Goal: Information Seeking & Learning: Learn about a topic

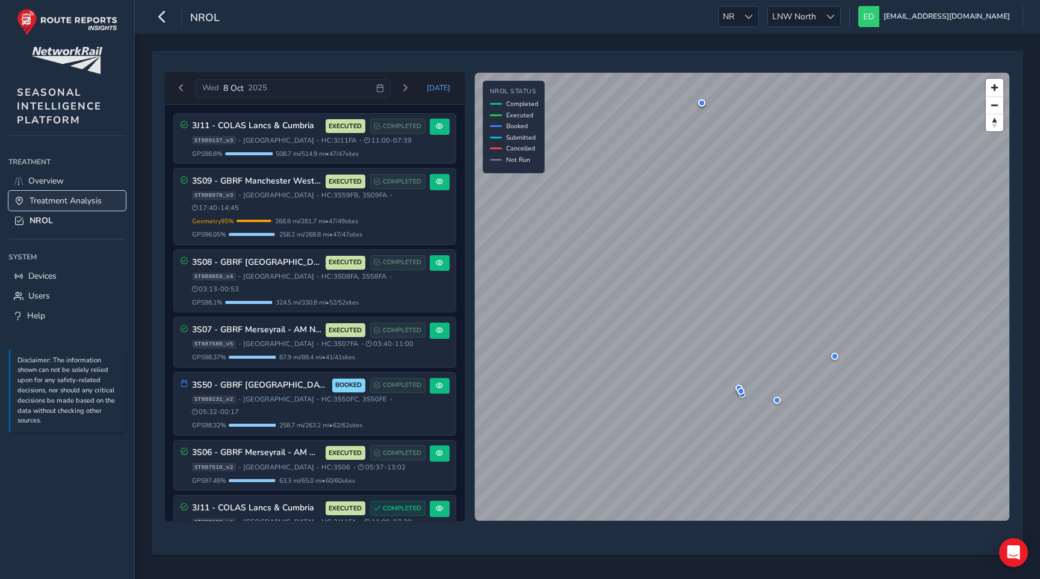
click at [57, 199] on span "Treatment Analysis" at bounding box center [65, 200] width 72 height 11
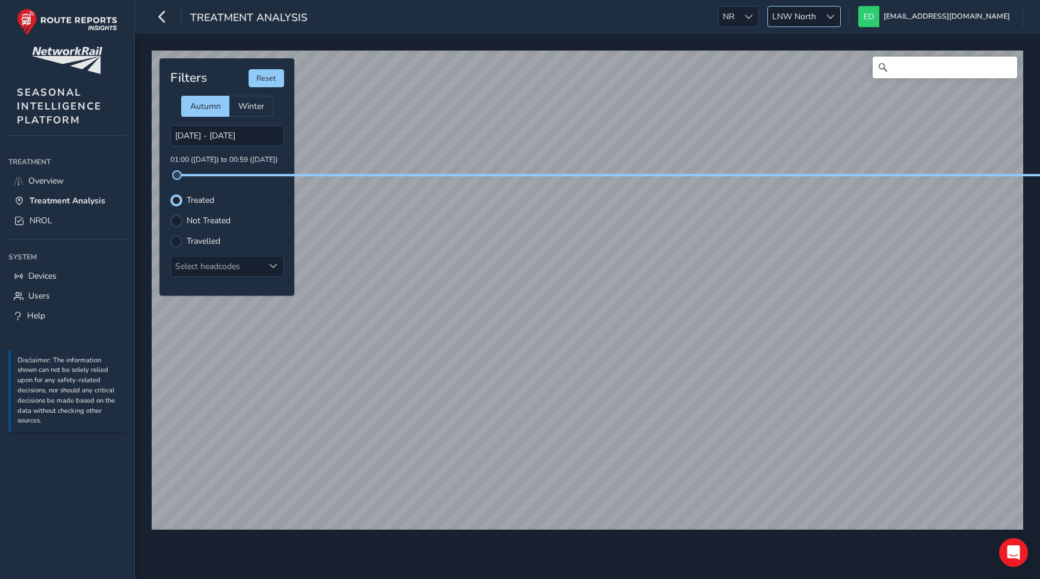
click at [820, 14] on span "LNW North" at bounding box center [794, 17] width 52 height 20
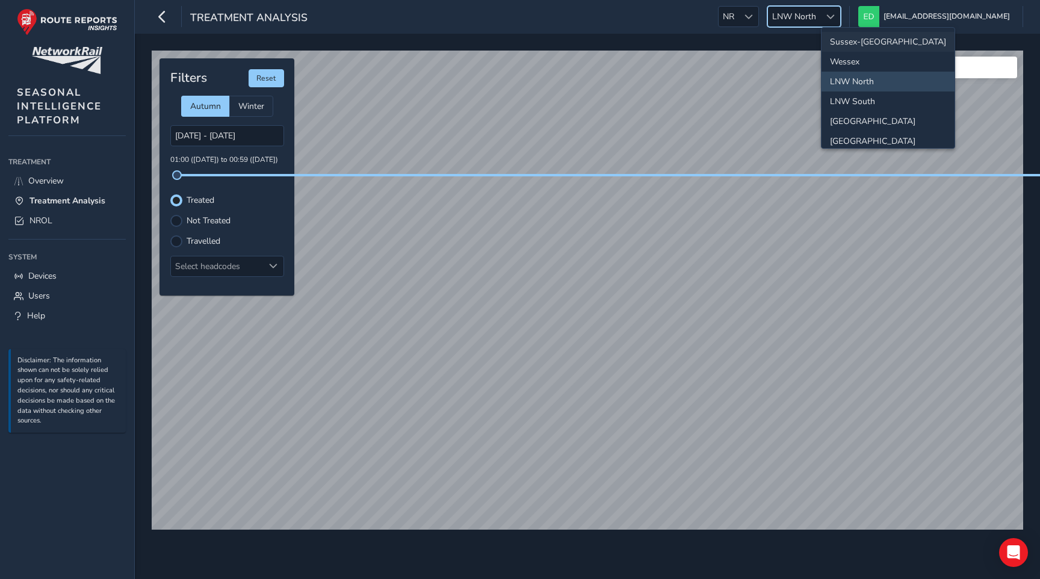
click at [852, 41] on li "Sussex-[GEOGRAPHIC_DATA]" at bounding box center [888, 42] width 133 height 20
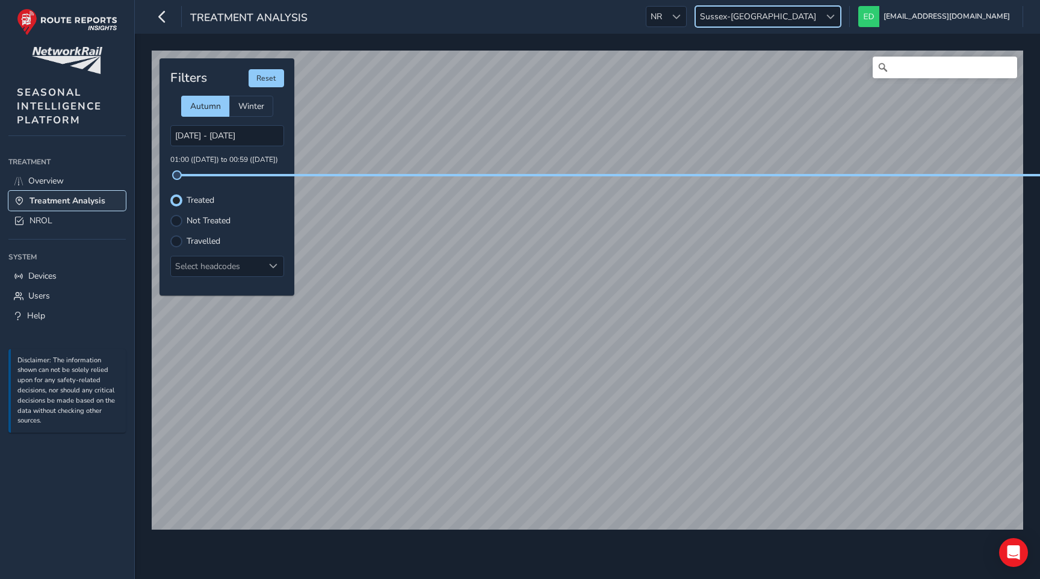
click at [71, 195] on span "Treatment Analysis" at bounding box center [67, 200] width 76 height 11
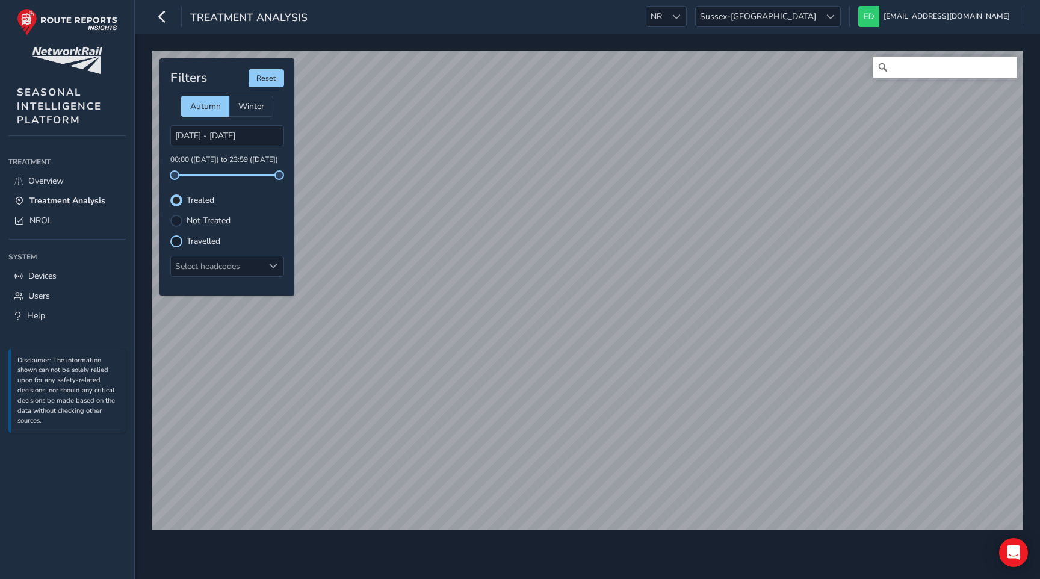
click at [173, 242] on div at bounding box center [176, 241] width 12 height 12
click at [211, 262] on div "Select headcodes" at bounding box center [217, 266] width 93 height 20
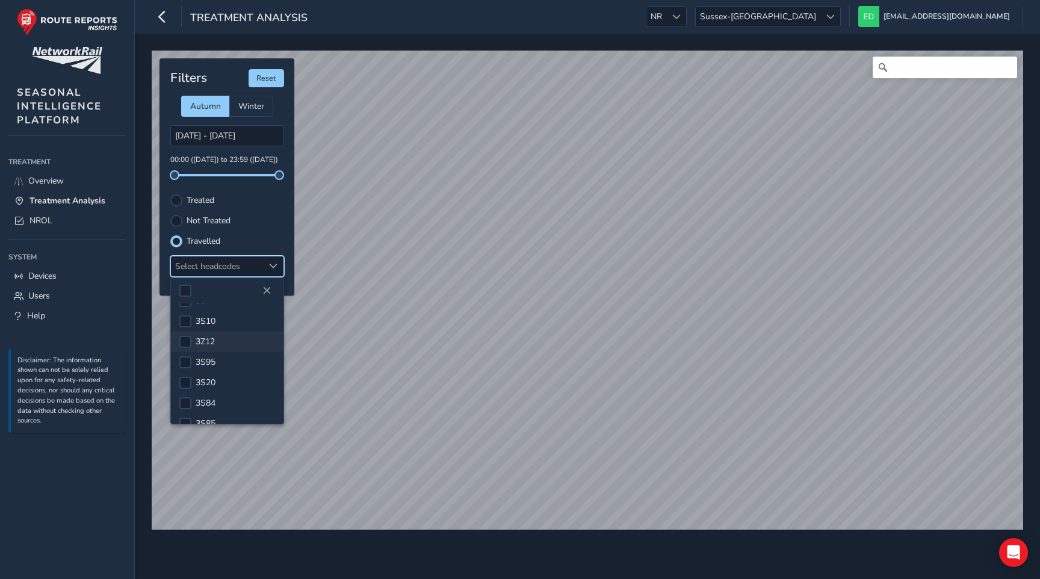
scroll to position [366, 0]
click at [184, 338] on div at bounding box center [185, 341] width 12 height 12
click at [182, 339] on span at bounding box center [185, 340] width 9 height 8
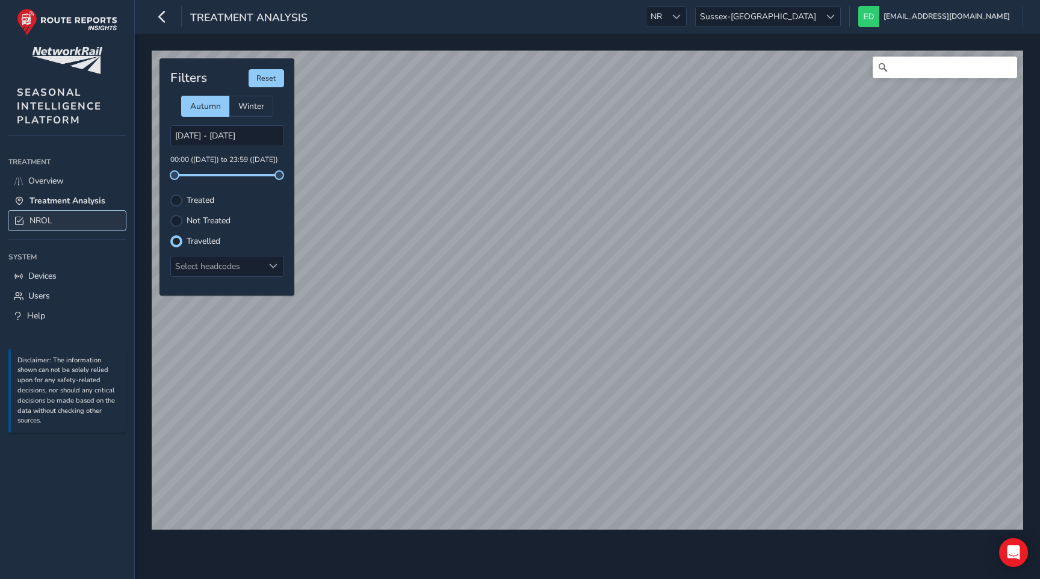
click at [45, 221] on span "NROL" at bounding box center [40, 220] width 23 height 11
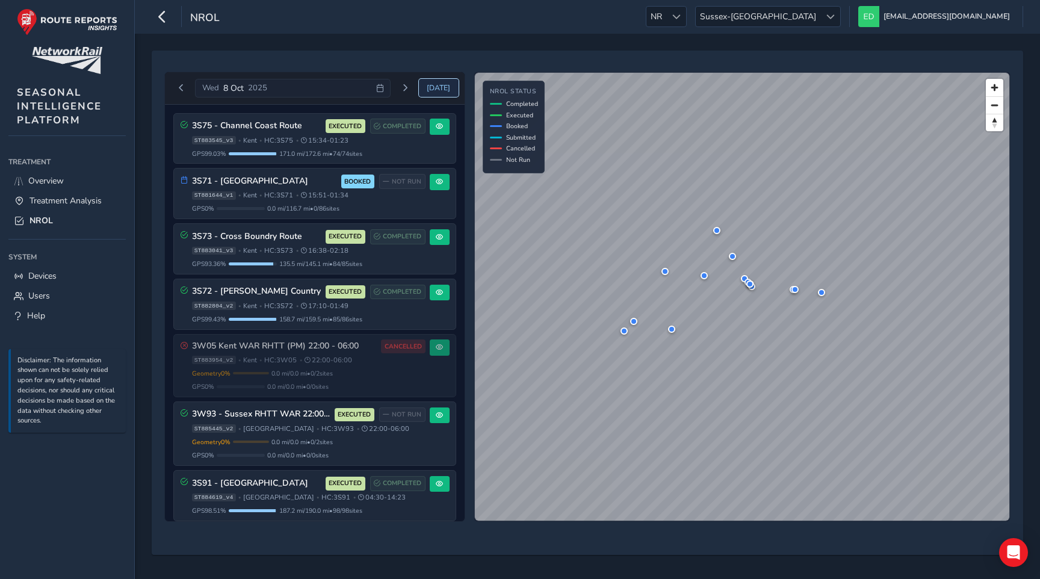
click at [438, 84] on span "[DATE]" at bounding box center [438, 88] width 23 height 10
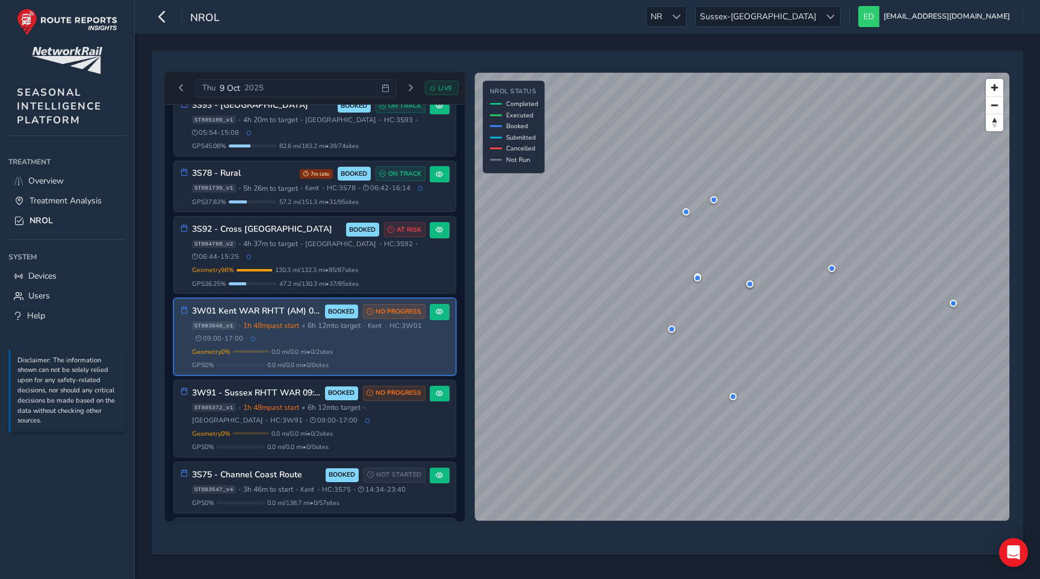
scroll to position [651, 0]
